Goal: Transaction & Acquisition: Book appointment/travel/reservation

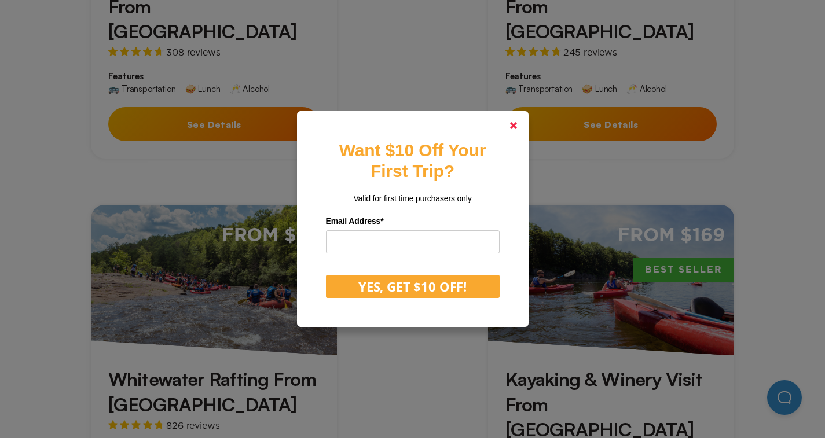
click at [515, 121] on link at bounding box center [514, 126] width 28 height 28
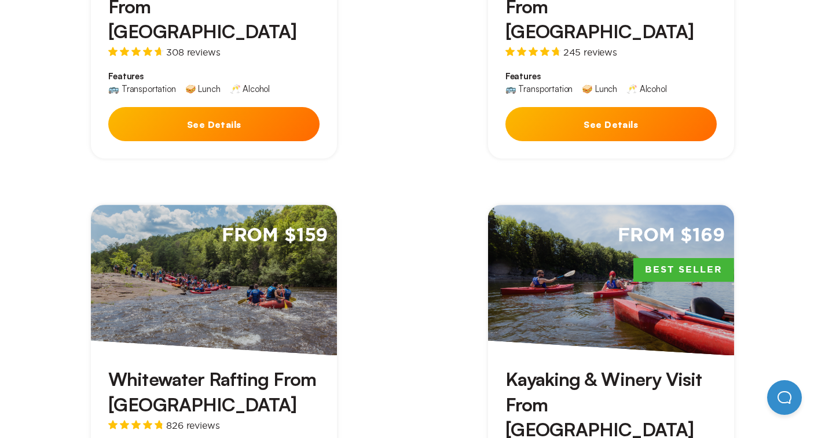
click at [505, 368] on h3 "Kayaking & Winery Visit From [GEOGRAPHIC_DATA]" at bounding box center [610, 404] width 211 height 75
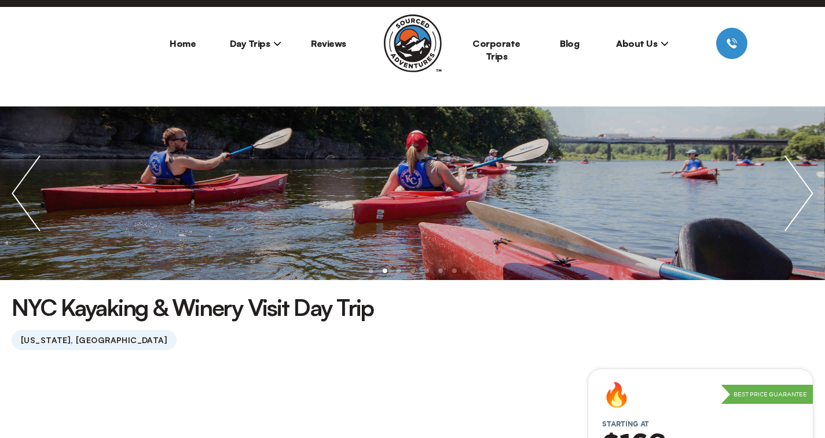
scroll to position [383, 0]
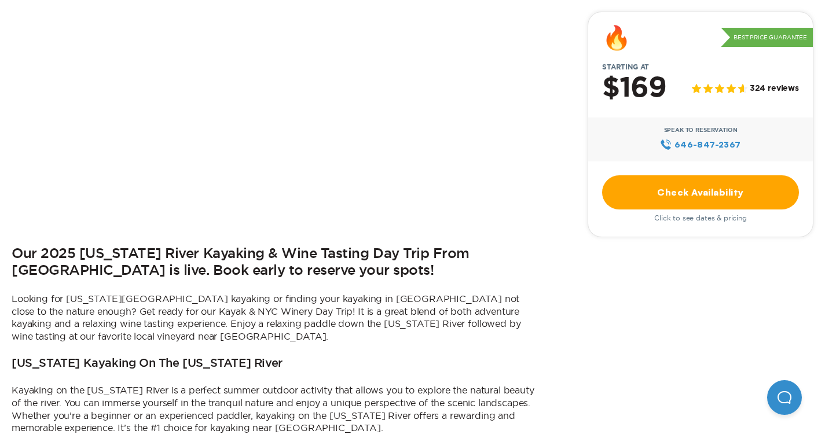
click at [602, 186] on link "Check Availability" at bounding box center [700, 192] width 197 height 34
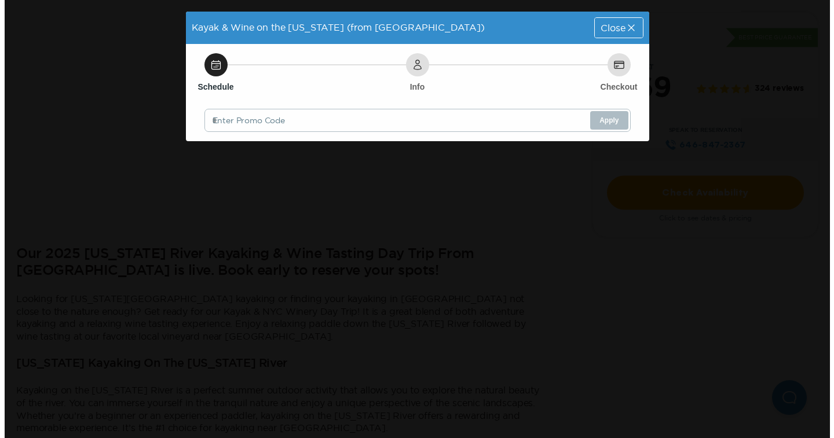
scroll to position [0, 0]
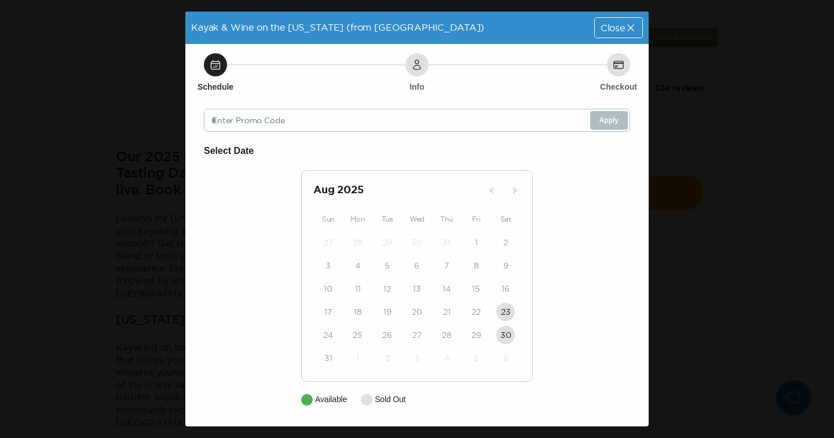
click at [628, 30] on icon at bounding box center [630, 27] width 6 height 6
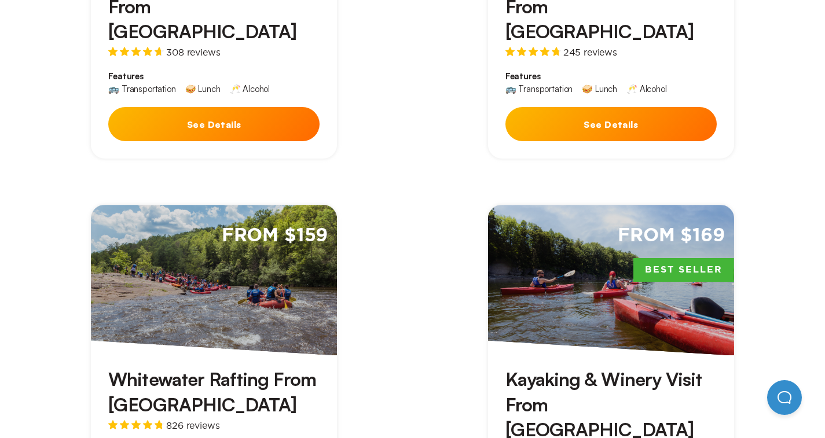
scroll to position [383, 0]
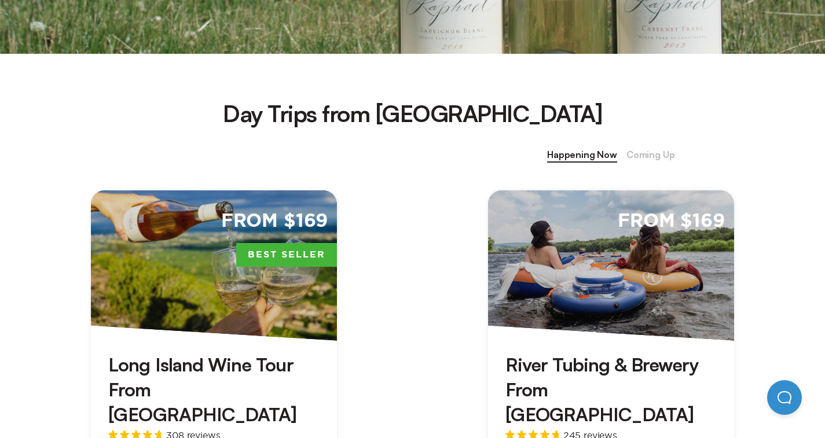
click at [675, 159] on span "Coming Up" at bounding box center [650, 155] width 49 height 15
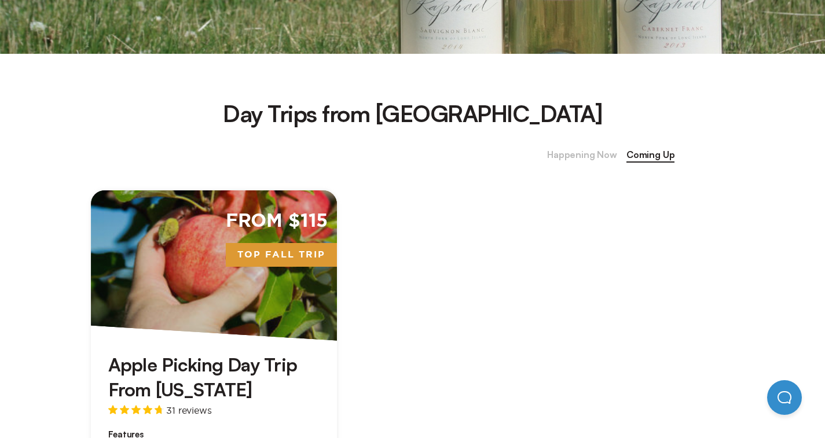
click at [617, 153] on span "Happening Now" at bounding box center [582, 155] width 70 height 15
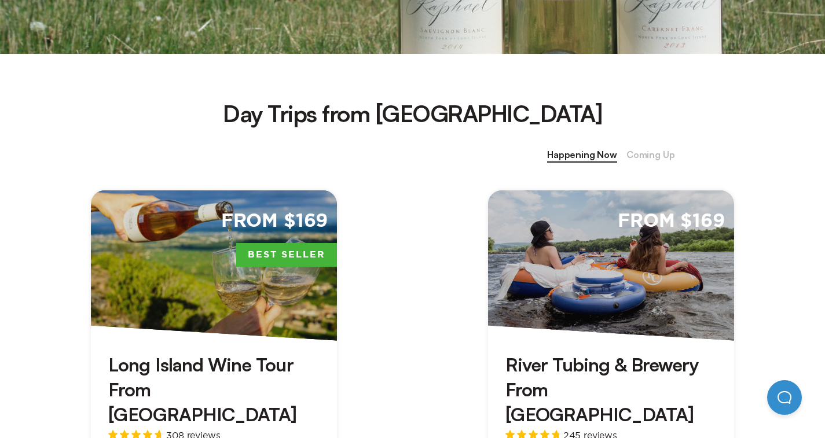
scroll to position [767, 0]
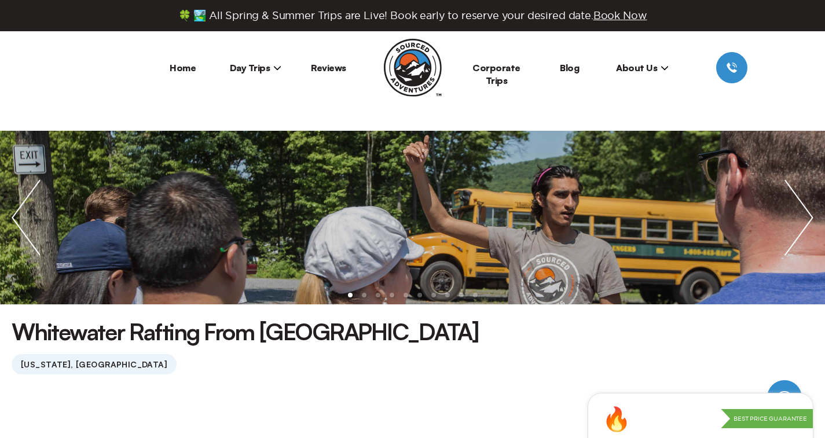
scroll to position [383, 0]
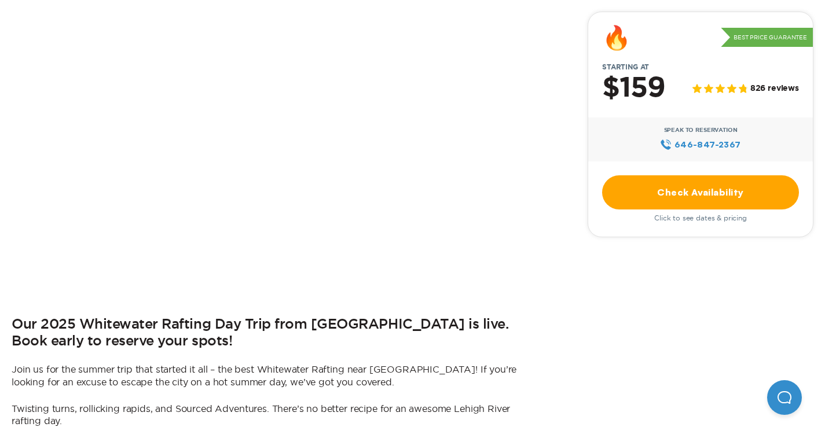
click at [602, 190] on link "Check Availability" at bounding box center [700, 192] width 197 height 34
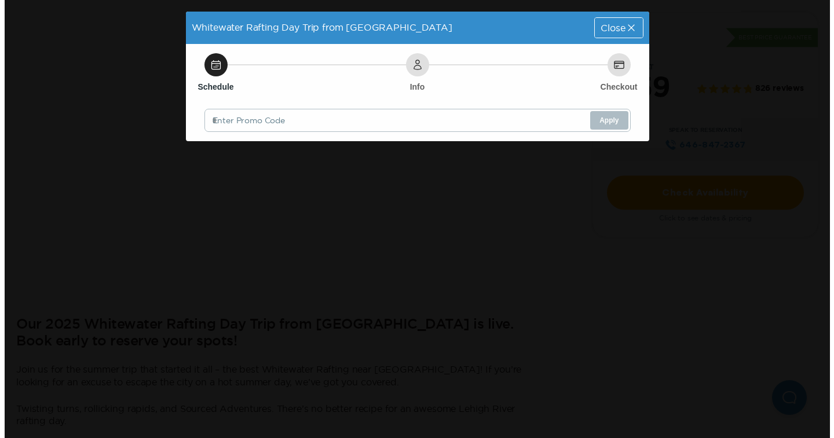
scroll to position [0, 0]
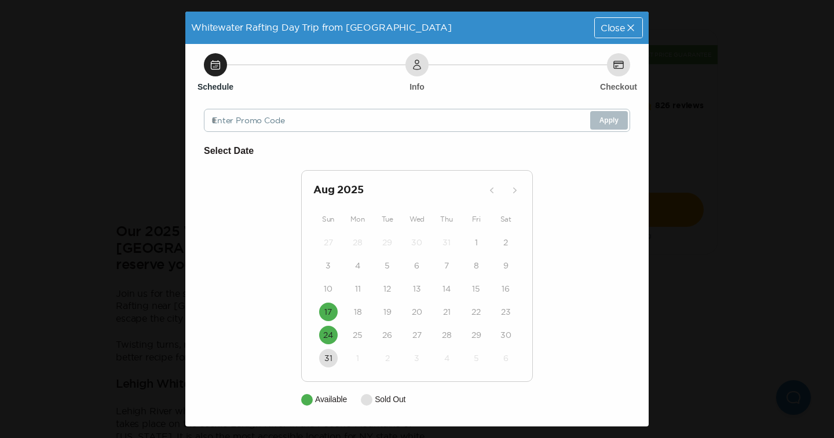
click at [329, 339] on time "24" at bounding box center [328, 335] width 10 height 12
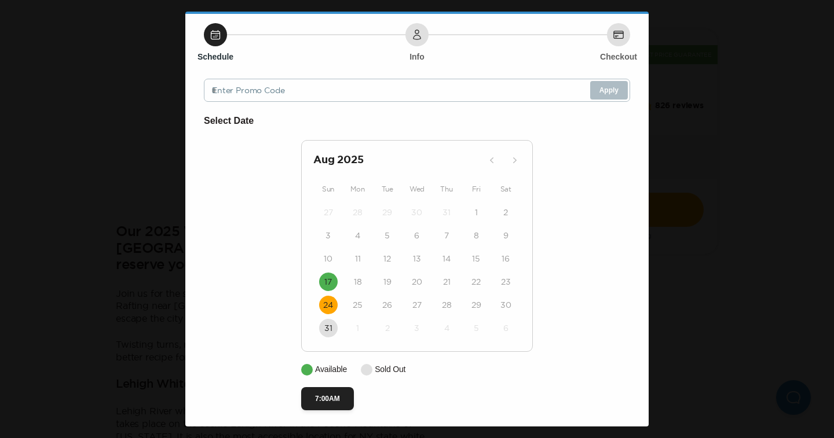
scroll to position [35, 0]
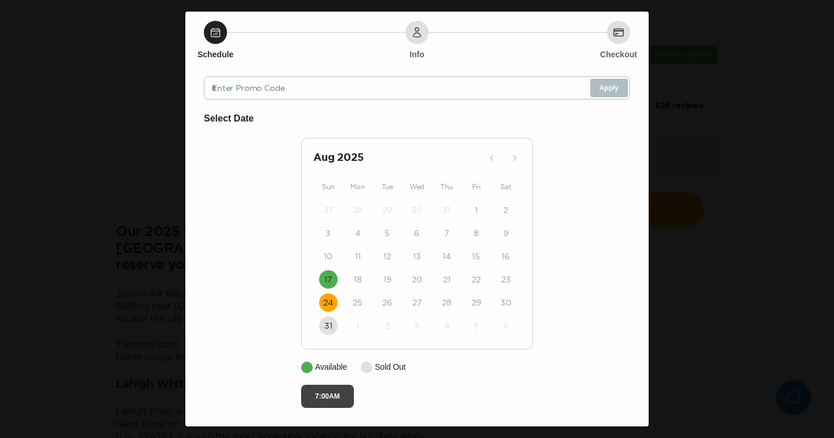
click at [309, 397] on button "7:00AM" at bounding box center [327, 396] width 53 height 23
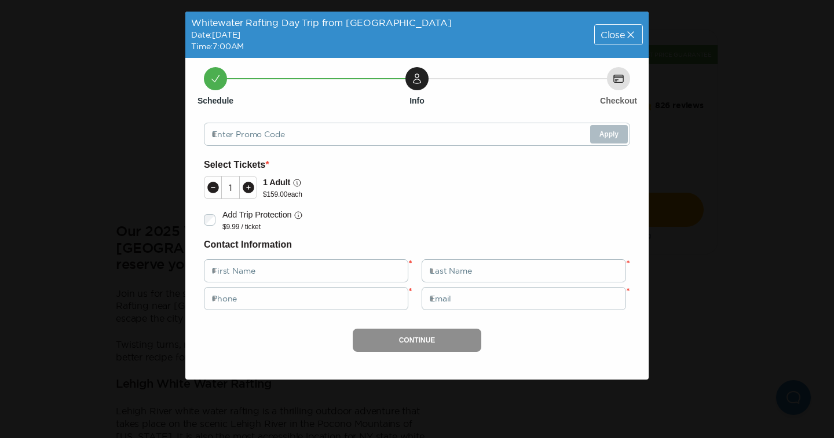
scroll to position [0, 0]
click at [248, 188] on icon at bounding box center [248, 188] width 14 height 14
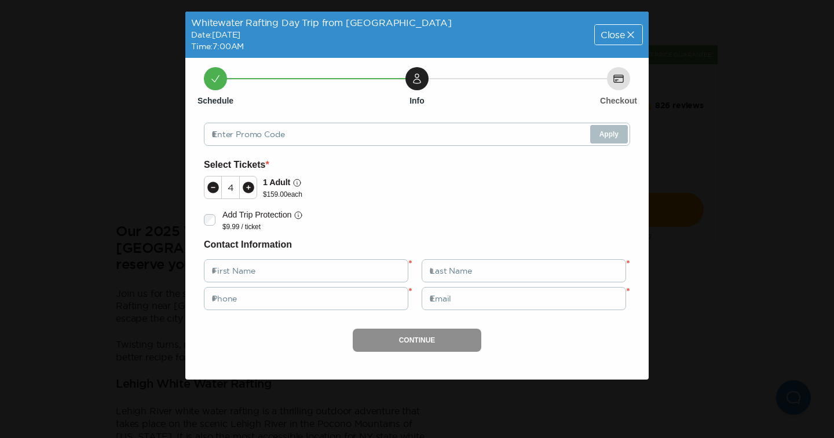
click at [248, 188] on icon at bounding box center [248, 188] width 14 height 14
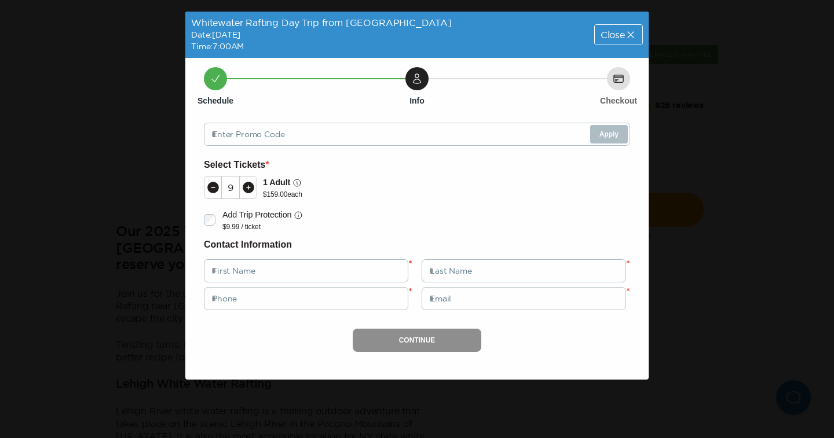
click at [248, 188] on icon at bounding box center [248, 188] width 14 height 14
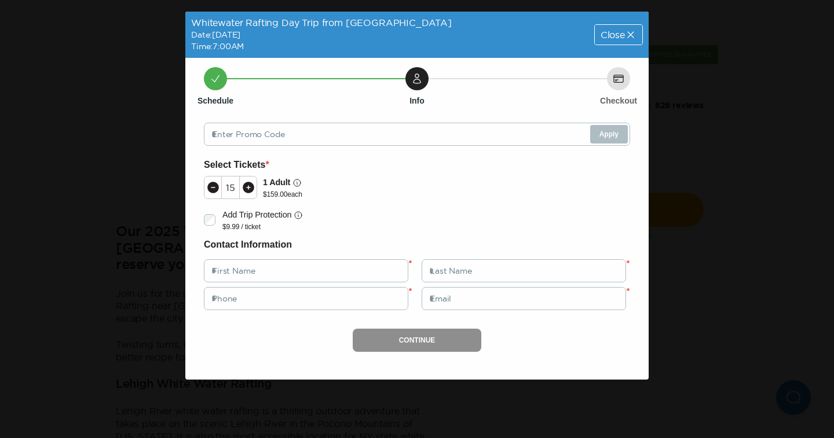
click at [248, 188] on icon at bounding box center [248, 188] width 14 height 14
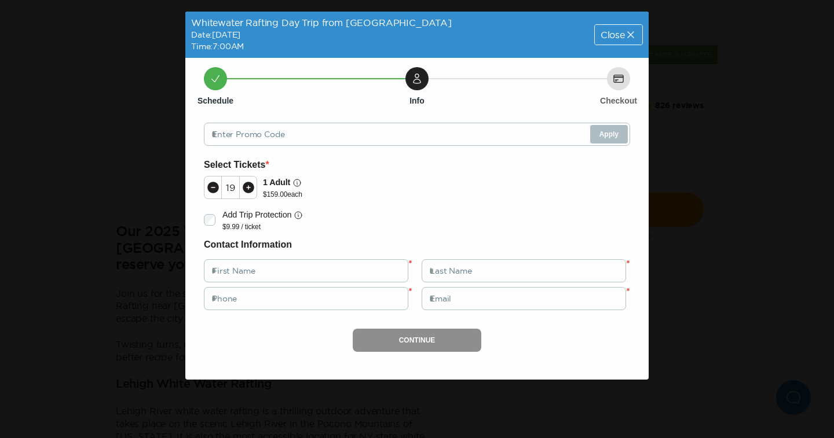
click at [248, 188] on icon at bounding box center [248, 188] width 14 height 14
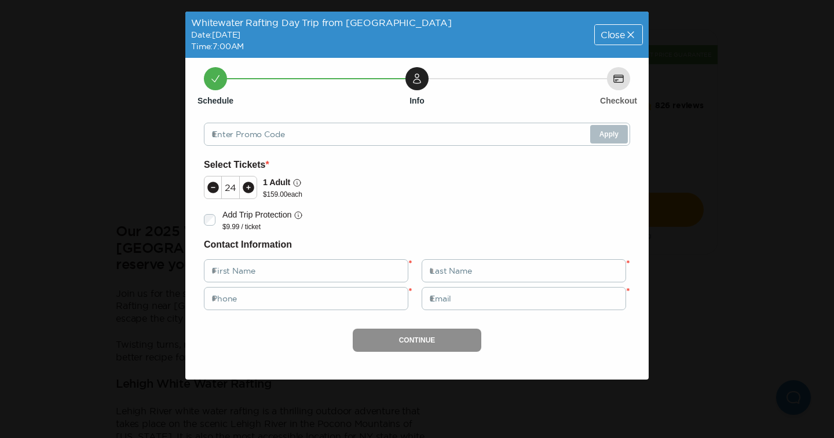
click at [248, 188] on icon at bounding box center [248, 188] width 14 height 14
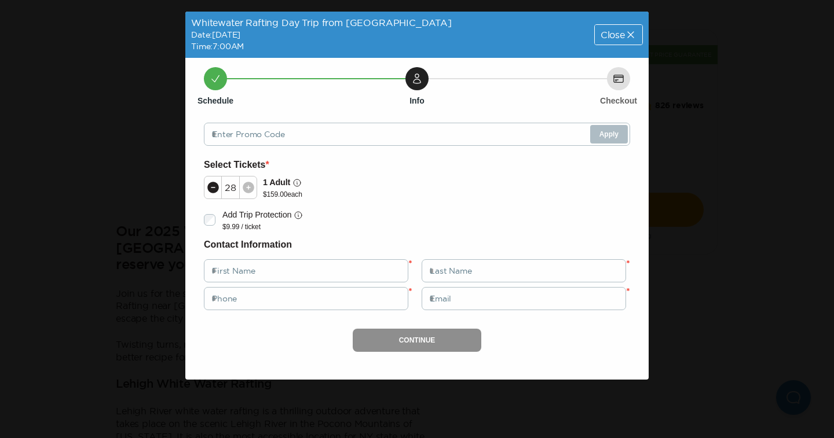
click at [622, 36] on span "Close" at bounding box center [612, 34] width 24 height 9
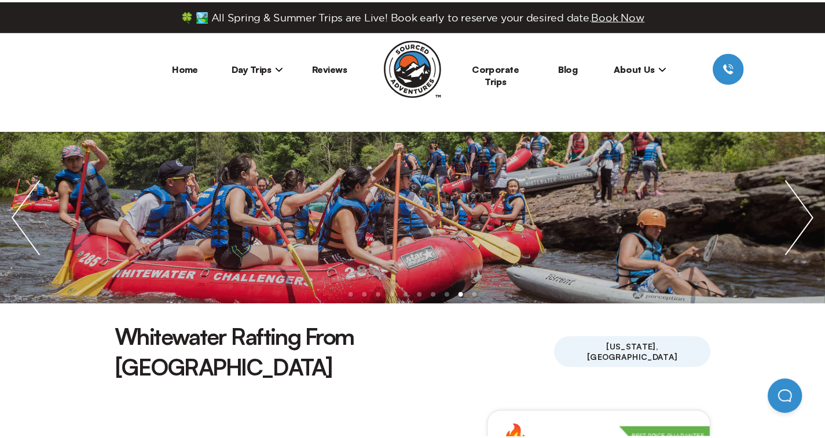
scroll to position [383, 0]
